Goal: Browse casually: Explore the website without a specific task or goal

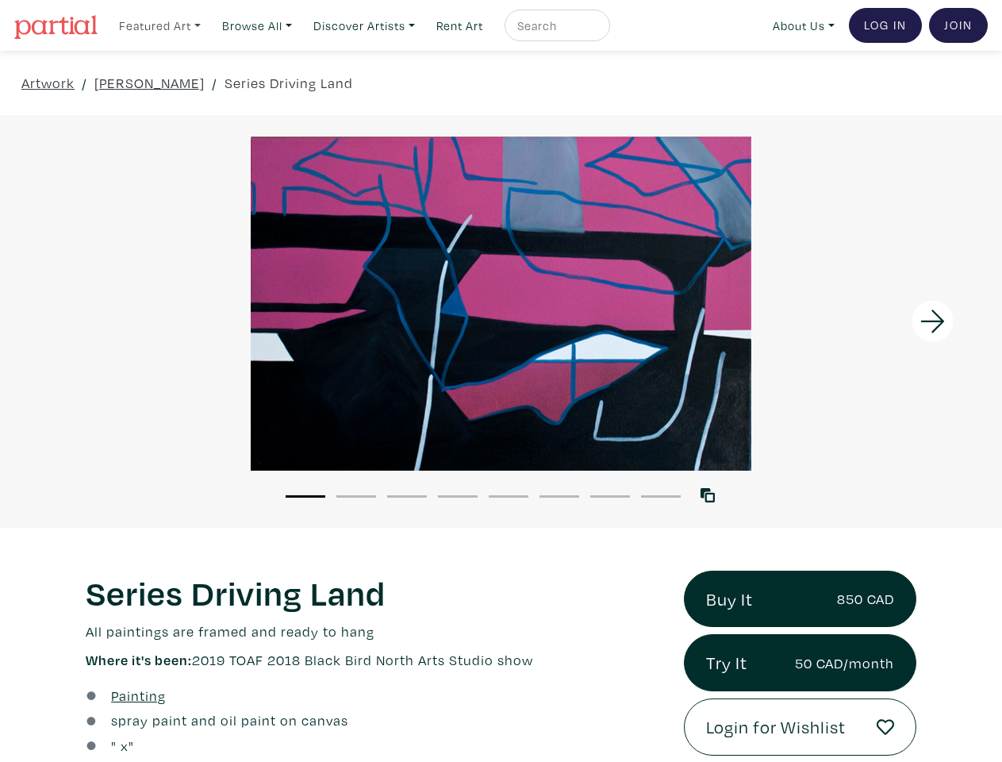
click at [161, 25] on link "Featured Art" at bounding box center [160, 26] width 96 height 33
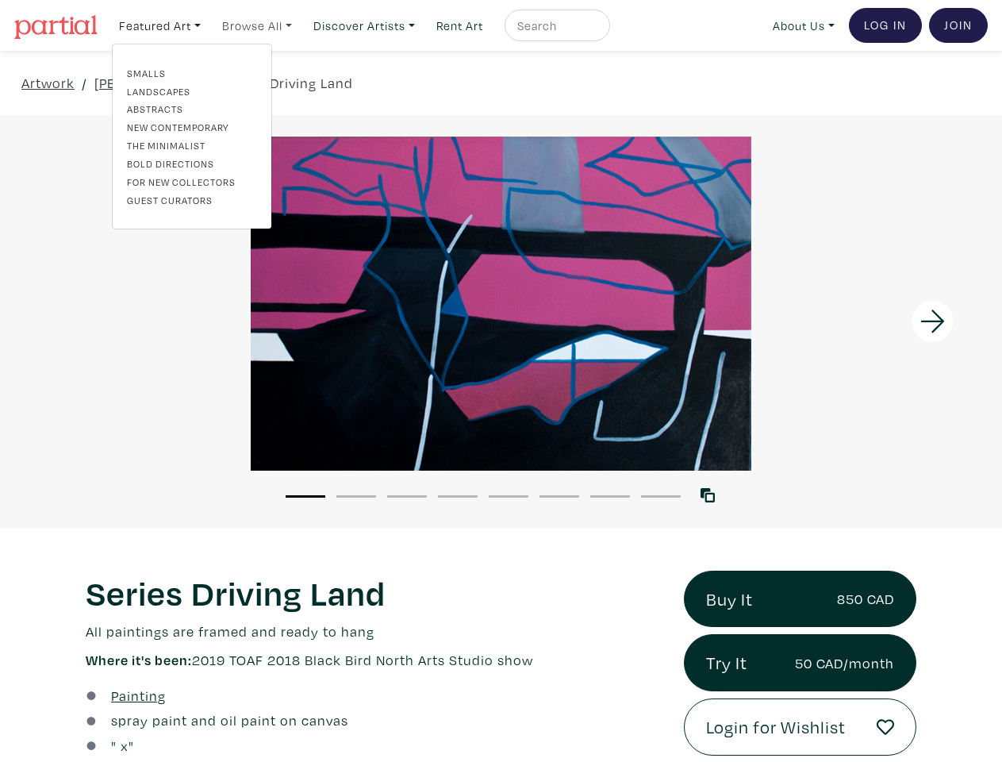
click at [262, 25] on link "Browse All" at bounding box center [257, 26] width 84 height 33
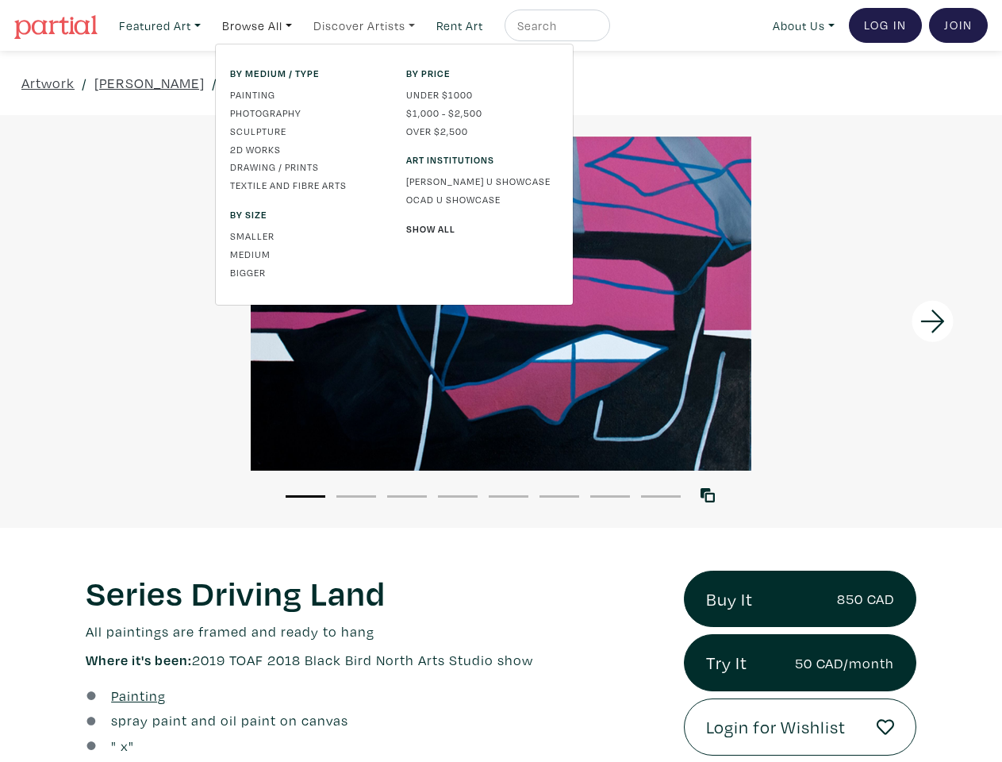
click at [372, 25] on link "Discover Artists" at bounding box center [364, 26] width 116 height 33
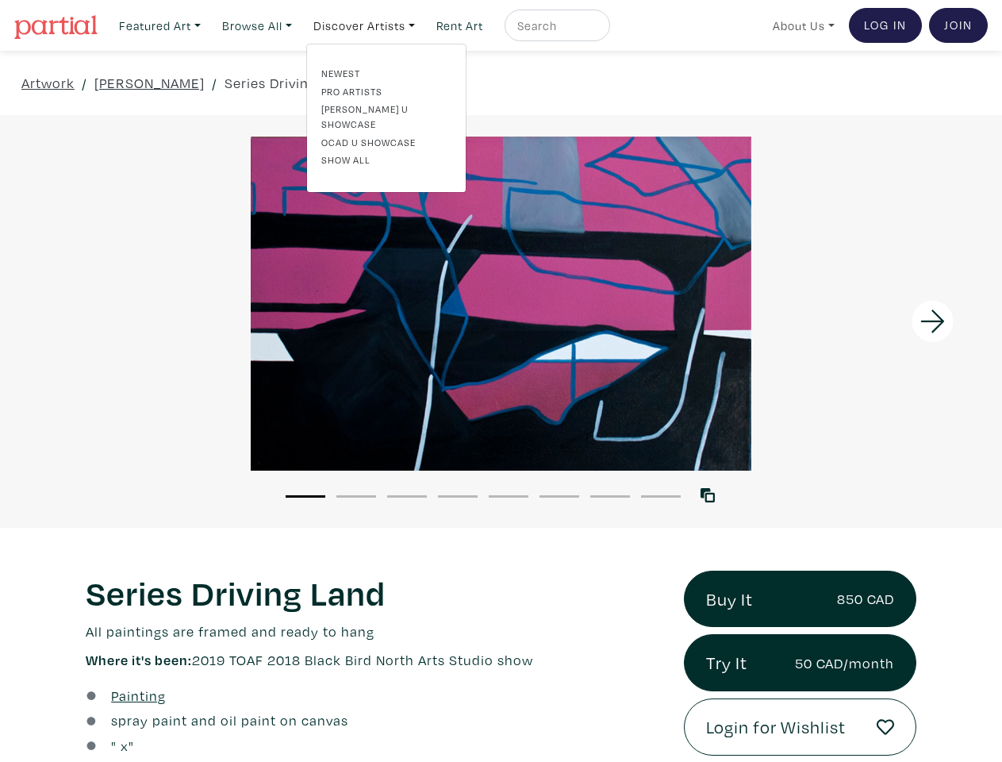
click at [801, 25] on link "About Us" at bounding box center [804, 26] width 76 height 33
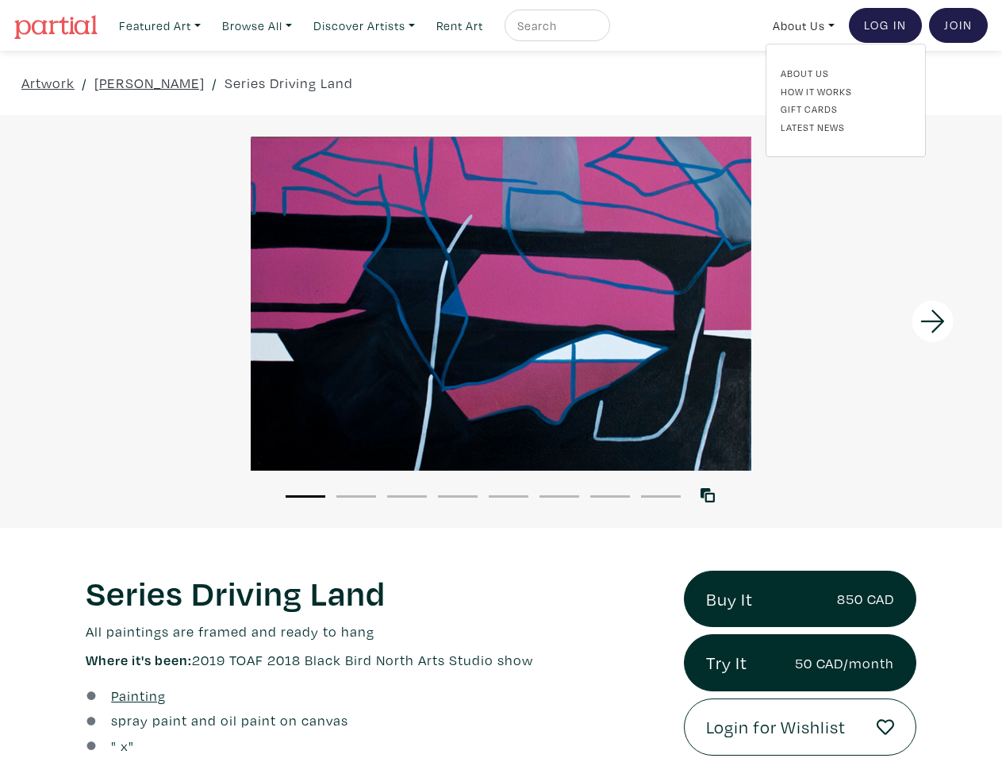
click at [877, 321] on div at bounding box center [876, 321] width 251 height 413
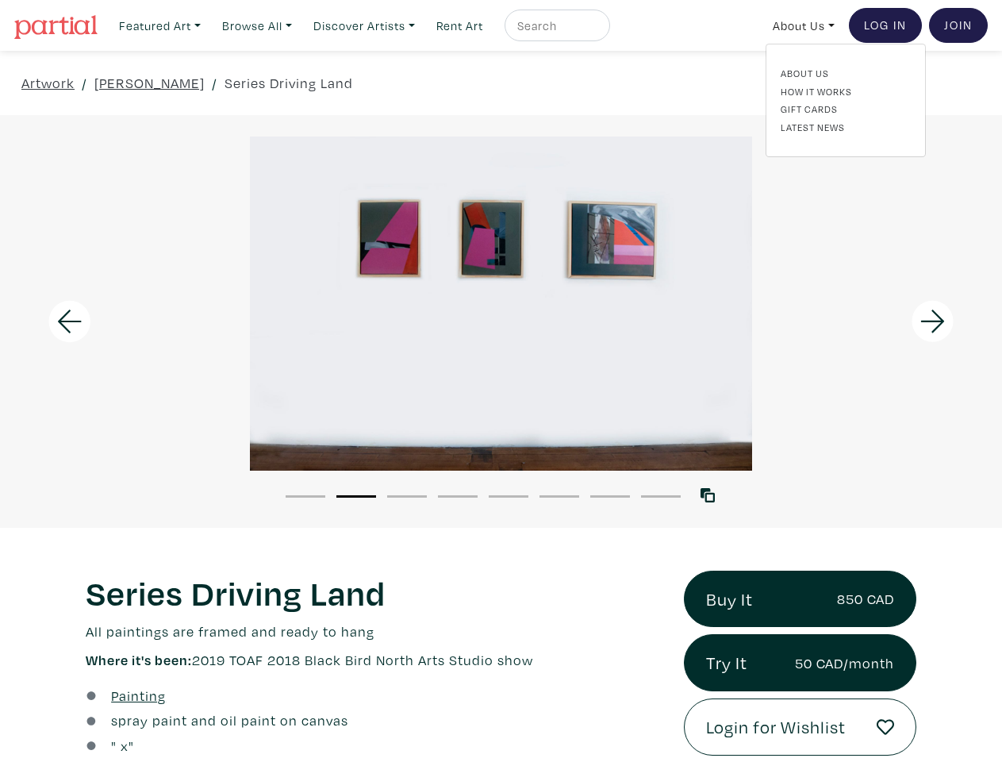
click at [306, 495] on button "1" at bounding box center [306, 496] width 40 height 2
click at [356, 495] on button "2" at bounding box center [356, 496] width 40 height 2
click at [407, 495] on button "3" at bounding box center [407, 496] width 40 height 2
click at [458, 495] on button "4" at bounding box center [458, 496] width 40 height 2
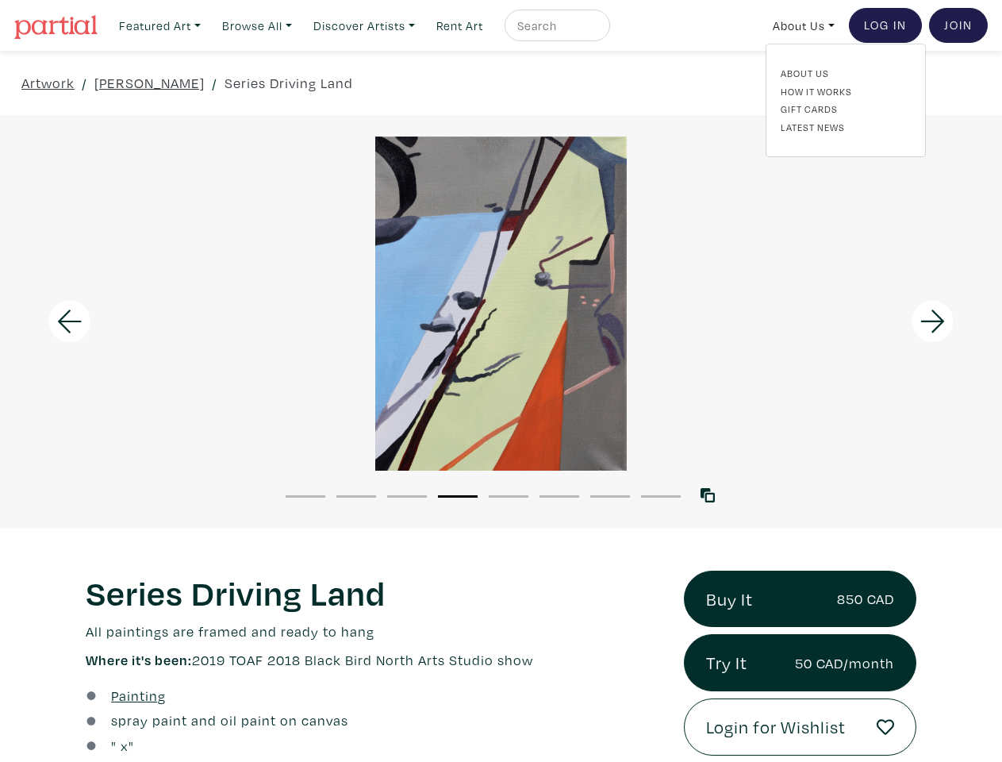
click at [509, 495] on button "5" at bounding box center [509, 496] width 40 height 2
